Goal: Go to known website: Go to known website

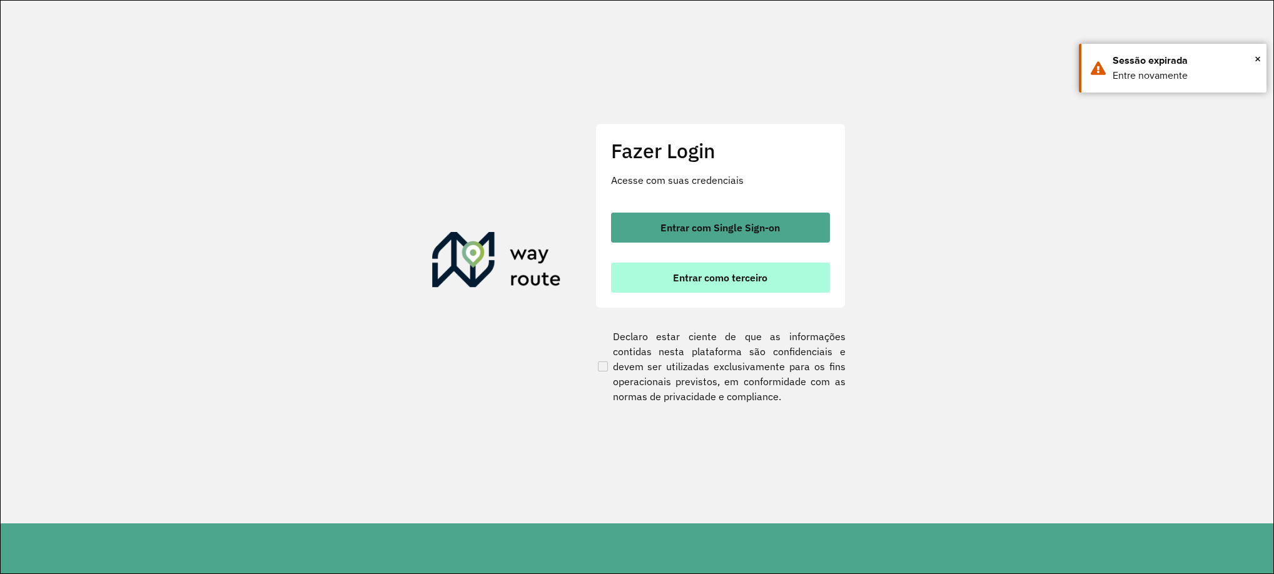
click at [749, 280] on span "Entrar como terceiro" at bounding box center [720, 278] width 94 height 10
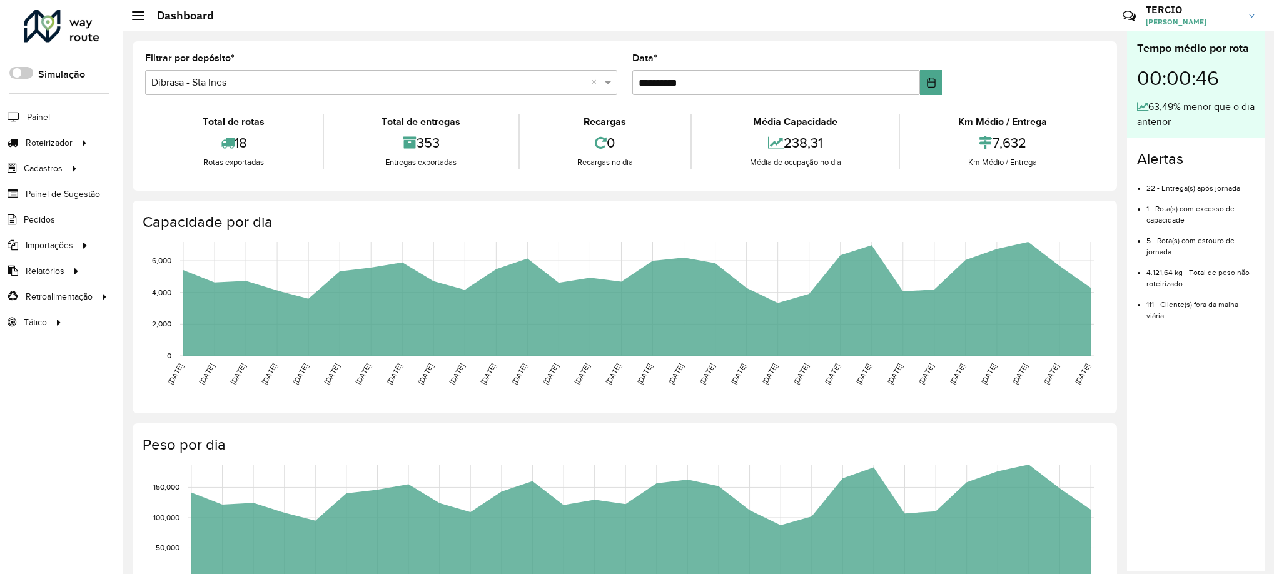
drag, startPoint x: 687, startPoint y: 36, endPoint x: 648, endPoint y: 36, distance: 39.4
click at [687, 36] on div "**********" at bounding box center [625, 449] width 1004 height 837
